Goal: Task Accomplishment & Management: Use online tool/utility

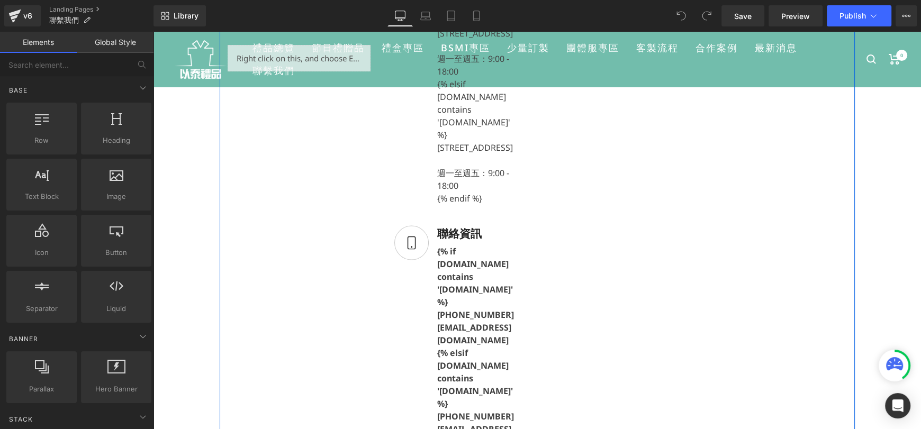
scroll to position [370, 0]
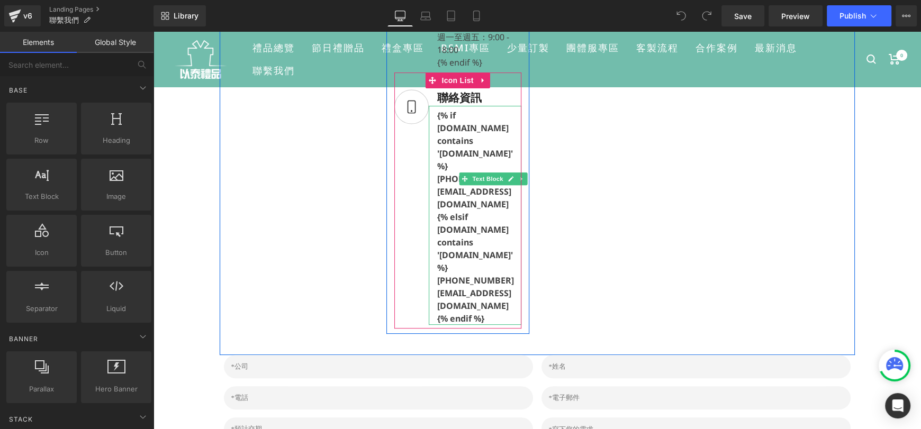
click at [475, 274] on p "[PHONE_NUMBER] [EMAIL_ADDRESS][DOMAIN_NAME]" at bounding box center [479, 293] width 84 height 38
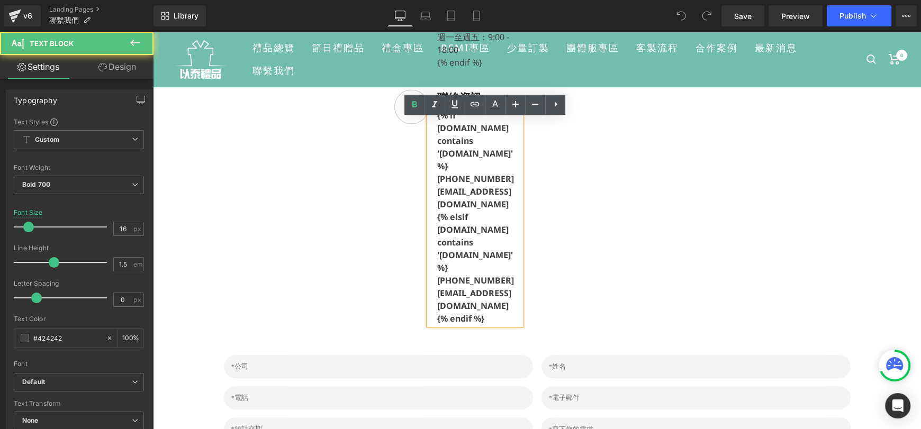
click at [494, 274] on p "[PHONE_NUMBER] [EMAIL_ADDRESS][DOMAIN_NAME]" at bounding box center [479, 293] width 84 height 38
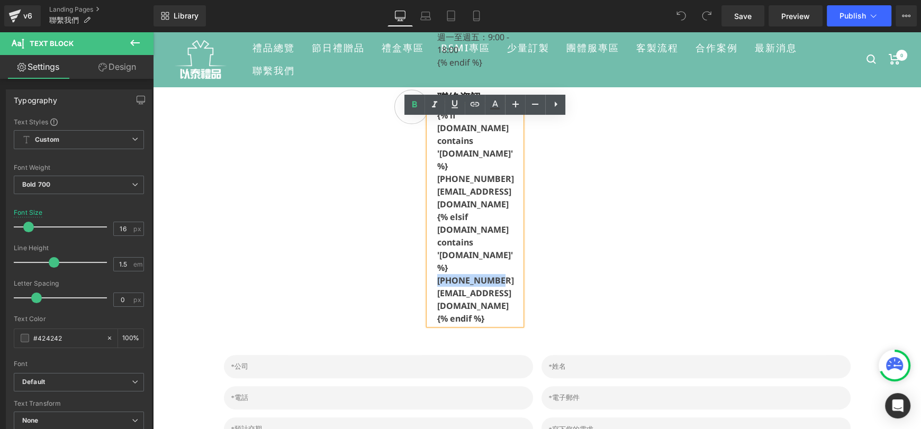
drag, startPoint x: 495, startPoint y: 230, endPoint x: 426, endPoint y: 232, distance: 68.8
click at [429, 232] on div "{% if [DOMAIN_NAME] contains '[DOMAIN_NAME]' %} [PHONE_NUMBER] [EMAIL_ADDRESS][…" at bounding box center [475, 215] width 93 height 219
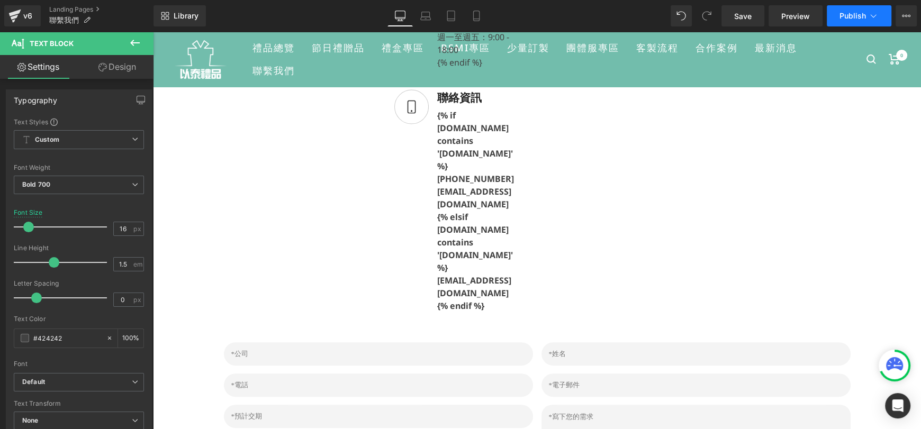
click at [845, 21] on button "Publish" at bounding box center [858, 15] width 65 height 21
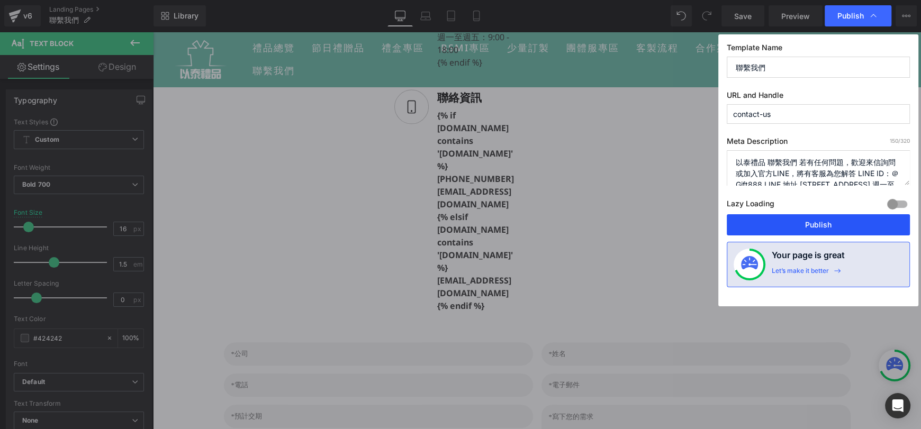
click at [872, 225] on button "Publish" at bounding box center [817, 224] width 183 height 21
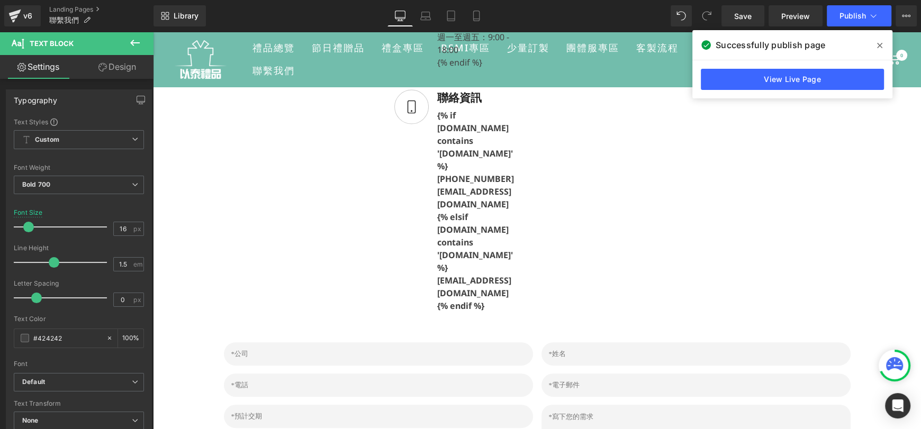
click at [128, 44] on button at bounding box center [134, 43] width 37 height 23
